Goal: Complete application form

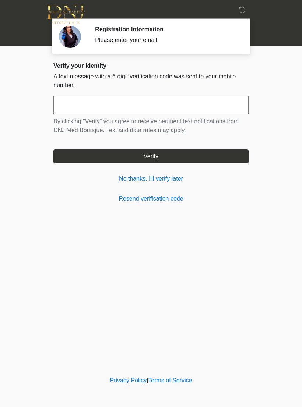
click at [142, 109] on input "text" at bounding box center [150, 105] width 195 height 18
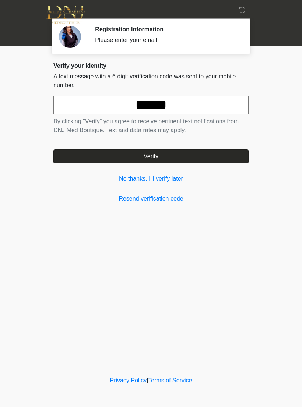
type input "******"
click at [172, 161] on button "Verify" at bounding box center [150, 157] width 195 height 14
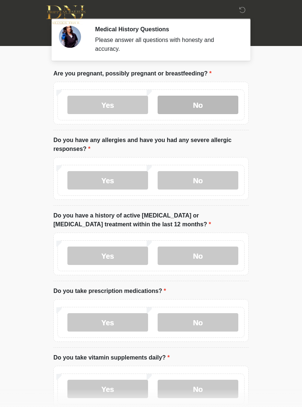
click at [213, 103] on label "No" at bounding box center [198, 105] width 81 height 18
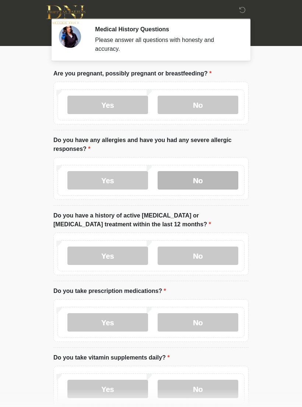
click at [208, 178] on label "No" at bounding box center [198, 180] width 81 height 18
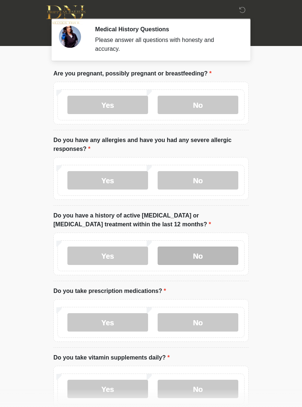
click at [206, 256] on label "No" at bounding box center [198, 256] width 81 height 18
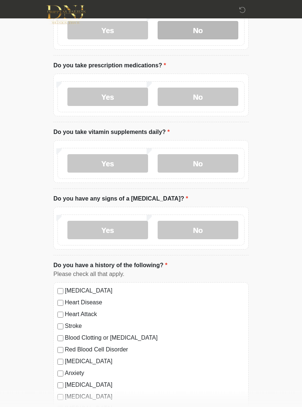
scroll to position [226, 0]
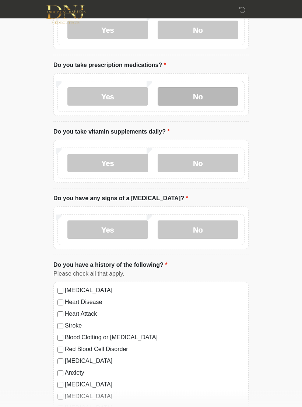
click at [201, 93] on label "No" at bounding box center [198, 97] width 81 height 18
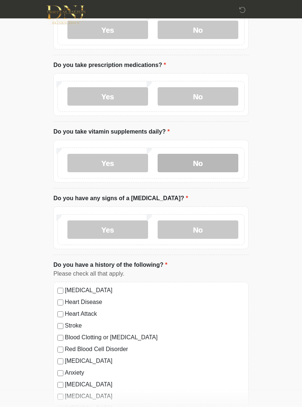
click at [210, 162] on label "No" at bounding box center [198, 163] width 81 height 18
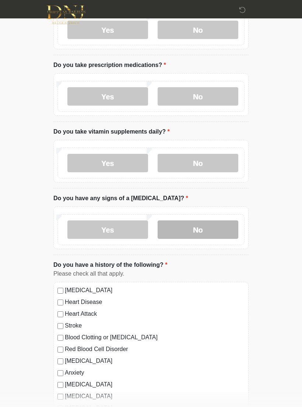
click at [205, 229] on label "No" at bounding box center [198, 230] width 81 height 18
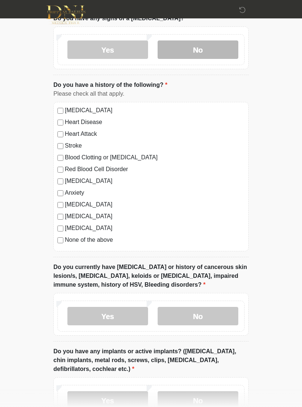
scroll to position [432, 0]
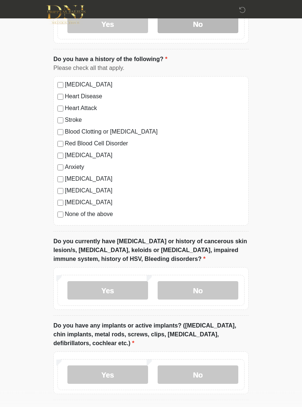
click at [60, 163] on div "Anxiety" at bounding box center [150, 167] width 187 height 9
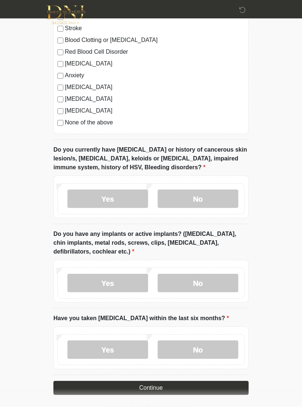
scroll to position [538, 0]
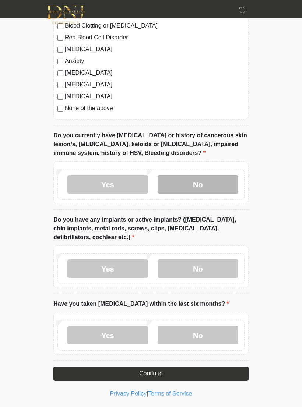
click at [201, 183] on label "No" at bounding box center [198, 184] width 81 height 18
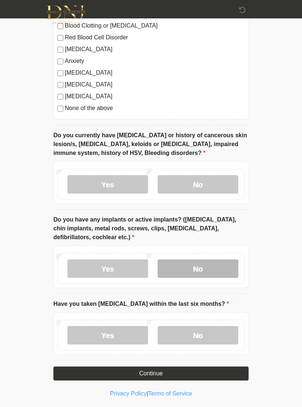
click at [211, 268] on label "No" at bounding box center [198, 269] width 81 height 18
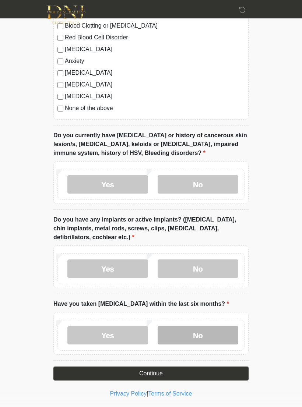
click at [210, 337] on label "No" at bounding box center [198, 335] width 81 height 18
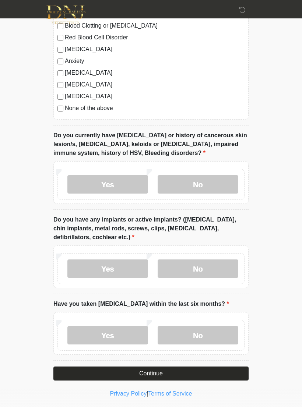
click at [161, 373] on button "Continue" at bounding box center [150, 374] width 195 height 14
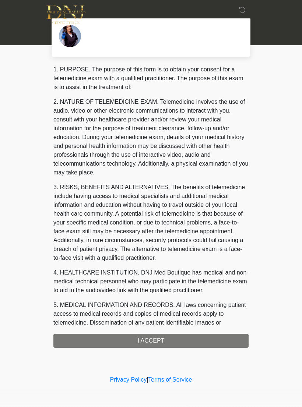
scroll to position [0, 0]
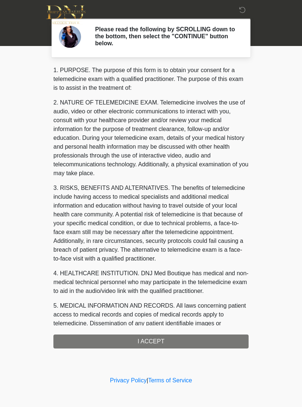
click at [156, 334] on div "1. PURPOSE. The purpose of this form is to obtain your consent for a telemedici…" at bounding box center [150, 207] width 195 height 283
click at [149, 338] on div "1. PURPOSE. The purpose of this form is to obtain your consent for a telemedici…" at bounding box center [150, 207] width 195 height 283
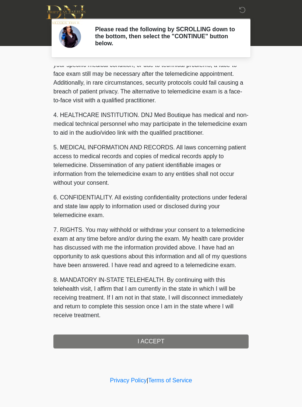
scroll to position [167, 0]
click at [145, 338] on button "I ACCEPT" at bounding box center [150, 342] width 195 height 14
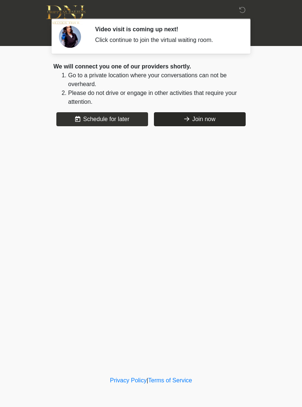
click at [204, 118] on button "Join now" at bounding box center [200, 119] width 92 height 14
